Goal: Feedback & Contribution: Leave review/rating

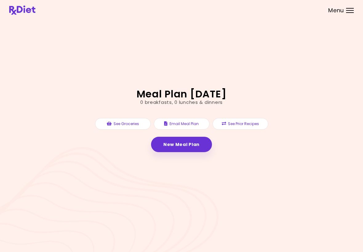
click at [200, 144] on link "New Meal Plan" at bounding box center [181, 144] width 61 height 15
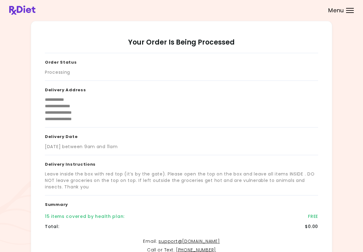
click at [337, 13] on span "Menu" at bounding box center [336, 11] width 16 height 6
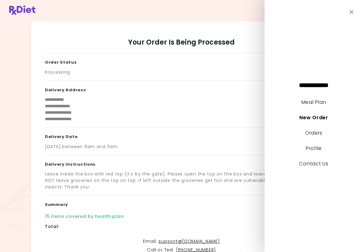
click at [316, 104] on link "Meal Plan" at bounding box center [313, 102] width 25 height 7
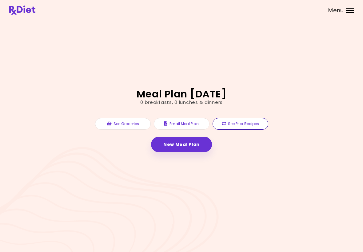
click at [254, 124] on button "See Prior Recipes" at bounding box center [240, 124] width 56 height 12
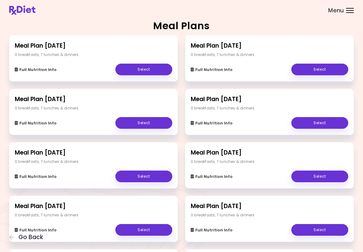
click at [148, 71] on link "Select" at bounding box center [143, 70] width 57 height 12
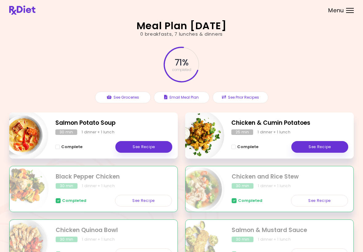
click at [151, 148] on link "See Recipe" at bounding box center [143, 147] width 57 height 12
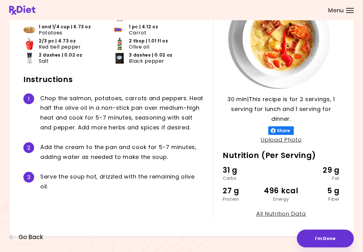
scroll to position [65, 0]
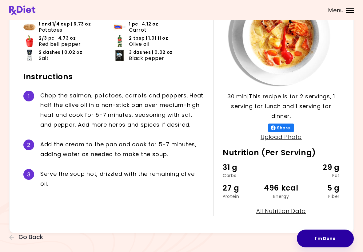
click at [329, 241] on button "I'm Done" at bounding box center [324, 239] width 57 height 18
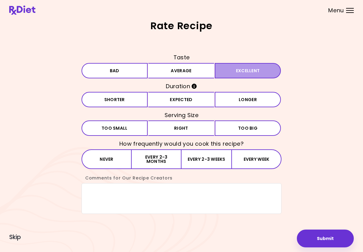
click at [242, 73] on button "Excellent" at bounding box center [247, 70] width 66 height 15
click at [195, 100] on button "Expected" at bounding box center [181, 99] width 66 height 15
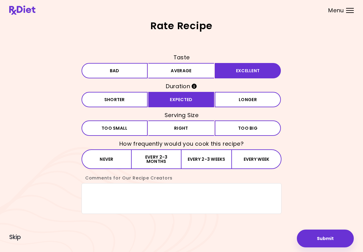
click at [186, 131] on button "Right" at bounding box center [181, 127] width 66 height 15
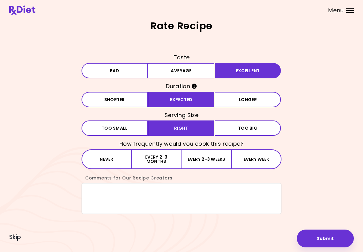
click at [175, 164] on button "Every 2-3 months" at bounding box center [157, 159] width 50 height 20
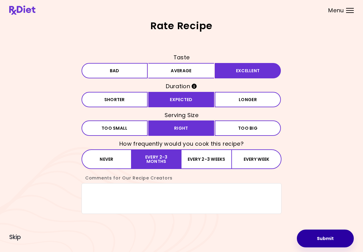
click at [328, 240] on button "Submit" at bounding box center [324, 239] width 57 height 18
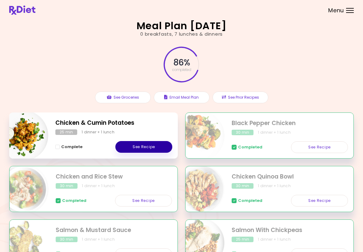
click at [152, 147] on link "See Recipe" at bounding box center [143, 147] width 57 height 12
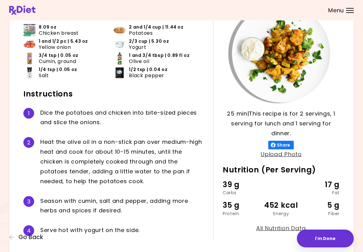
scroll to position [46, 0]
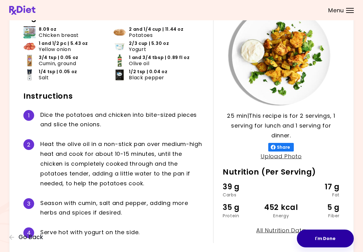
click at [334, 240] on button "I'm Done" at bounding box center [324, 239] width 57 height 18
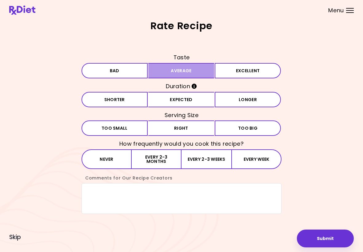
click at [194, 70] on button "Average" at bounding box center [181, 70] width 66 height 15
click at [186, 97] on button "Expected" at bounding box center [181, 99] width 66 height 15
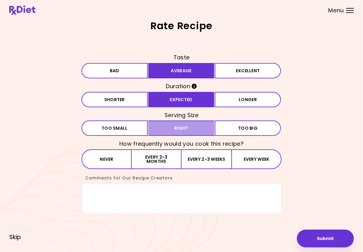
click at [183, 131] on button "Right" at bounding box center [181, 127] width 66 height 15
click at [163, 163] on button "Every 2-3 months" at bounding box center [157, 159] width 50 height 20
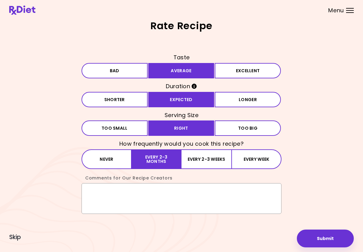
click at [96, 191] on textarea "Comments for Our Recipe Creators" at bounding box center [181, 198] width 200 height 31
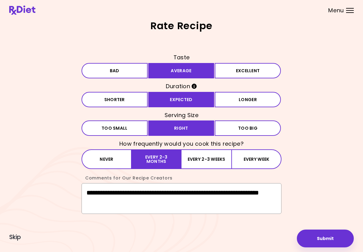
type textarea "**********"
click at [328, 240] on button "Submit" at bounding box center [324, 239] width 57 height 18
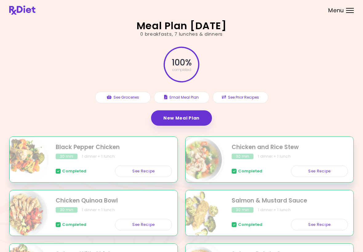
click at [198, 118] on link "New Meal Plan" at bounding box center [181, 117] width 61 height 15
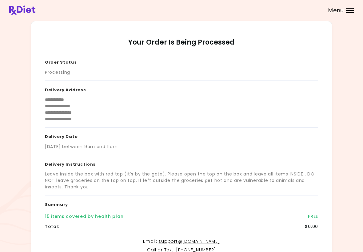
click at [304, 224] on div "Total : $0.00" at bounding box center [181, 227] width 273 height 10
